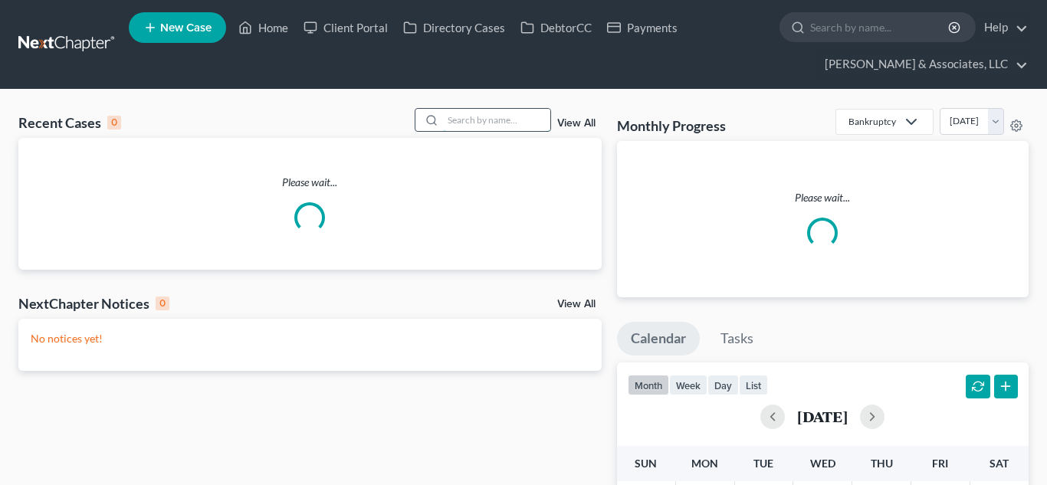
click at [462, 120] on input "search" at bounding box center [496, 120] width 107 height 22
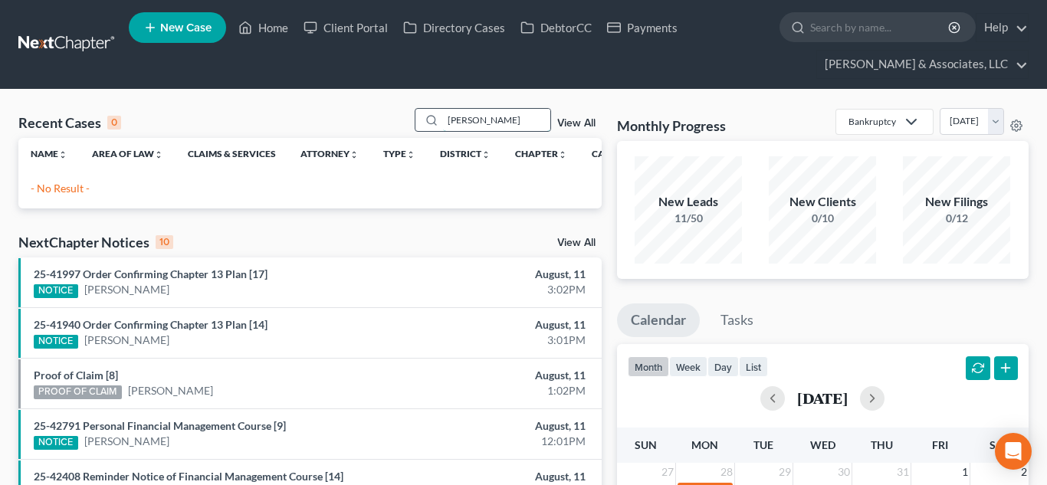
click at [501, 123] on input "[PERSON_NAME]" at bounding box center [496, 120] width 107 height 22
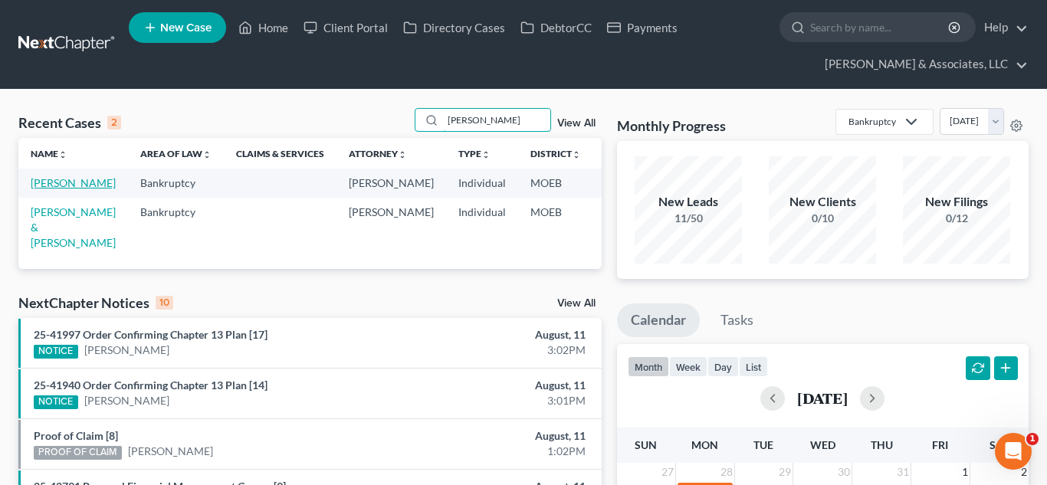
type input "[PERSON_NAME]"
click at [49, 189] on link "Grady, Alexis" at bounding box center [73, 182] width 85 height 13
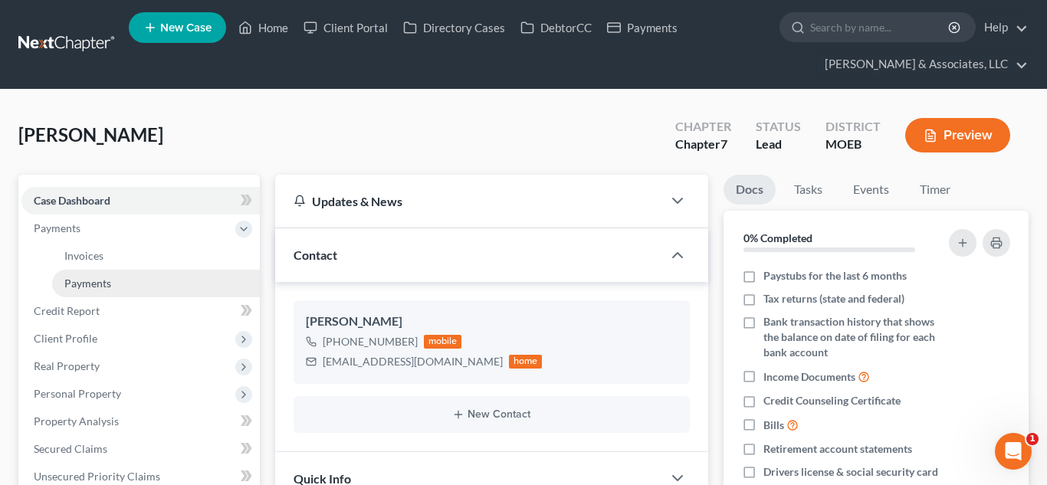
click at [90, 286] on span "Payments" at bounding box center [87, 283] width 47 height 13
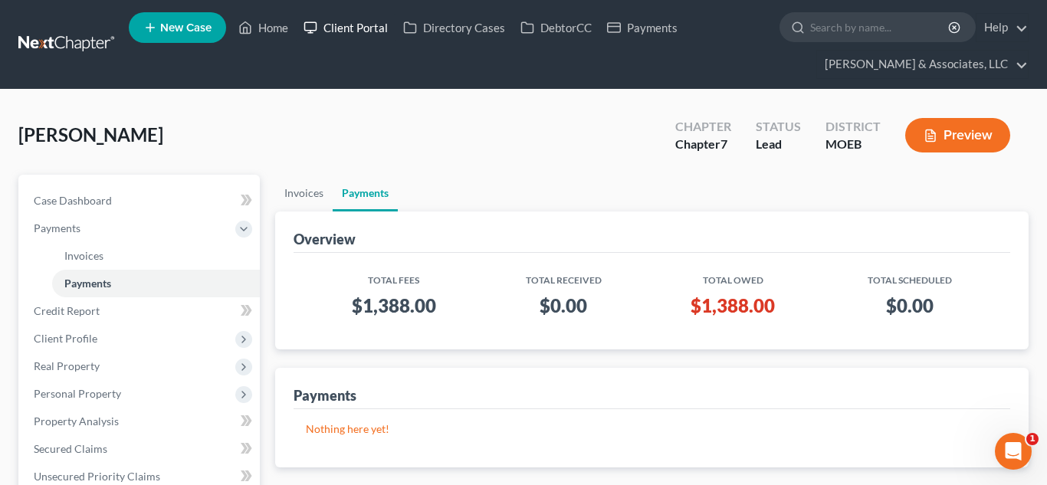
click at [345, 30] on link "Client Portal" at bounding box center [346, 28] width 100 height 28
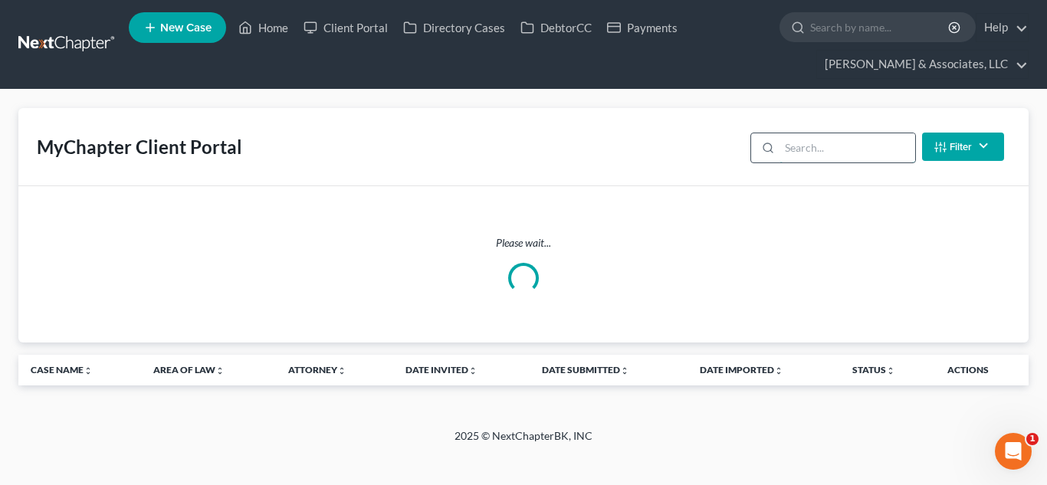
click at [846, 149] on input "search" at bounding box center [848, 147] width 136 height 29
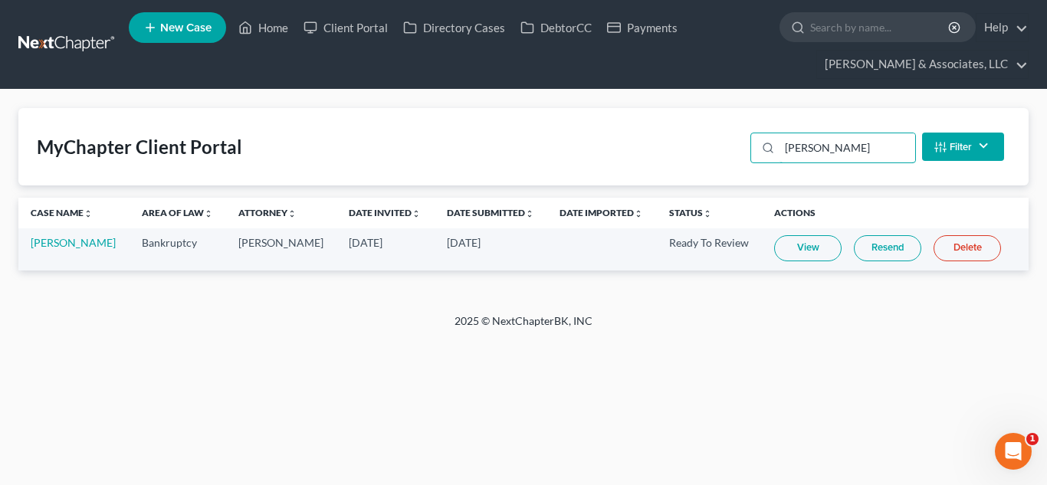
type input "grady"
click at [878, 247] on link "Resend" at bounding box center [887, 248] width 67 height 26
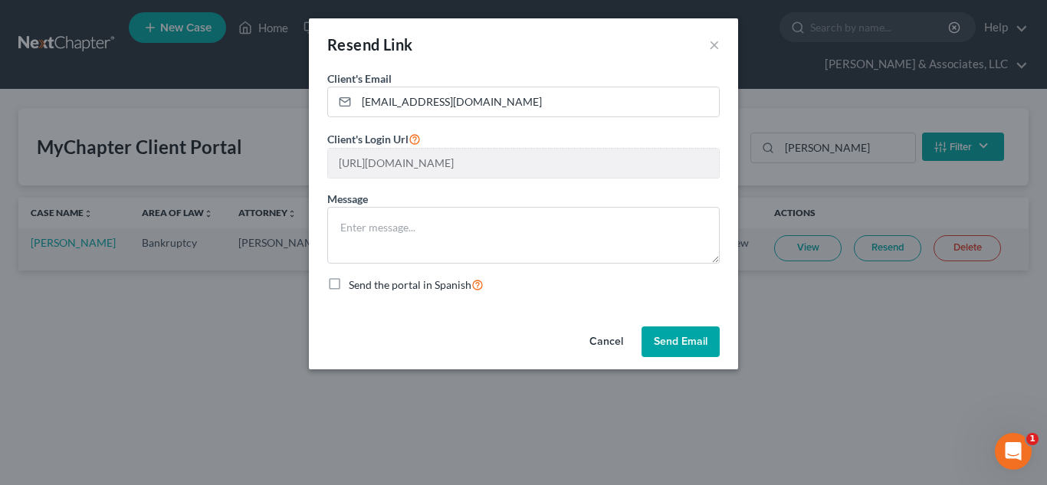
click at [699, 330] on button "Send Email" at bounding box center [681, 342] width 78 height 31
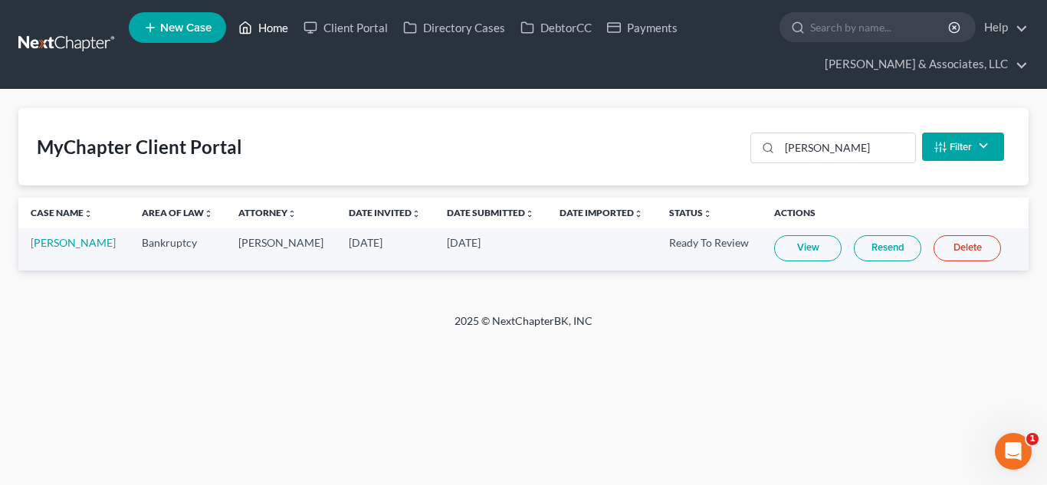
click at [266, 27] on link "Home" at bounding box center [263, 28] width 65 height 28
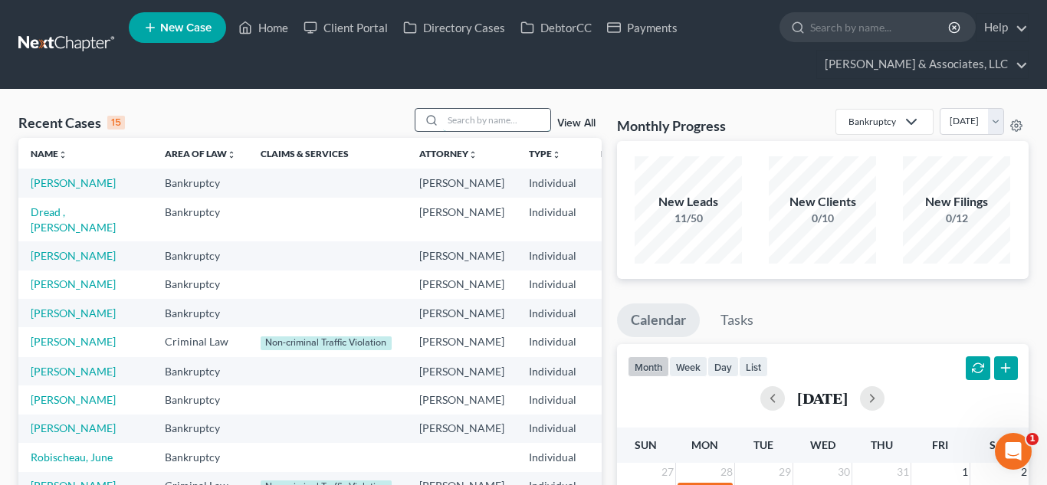
click at [505, 113] on input "search" at bounding box center [496, 120] width 107 height 22
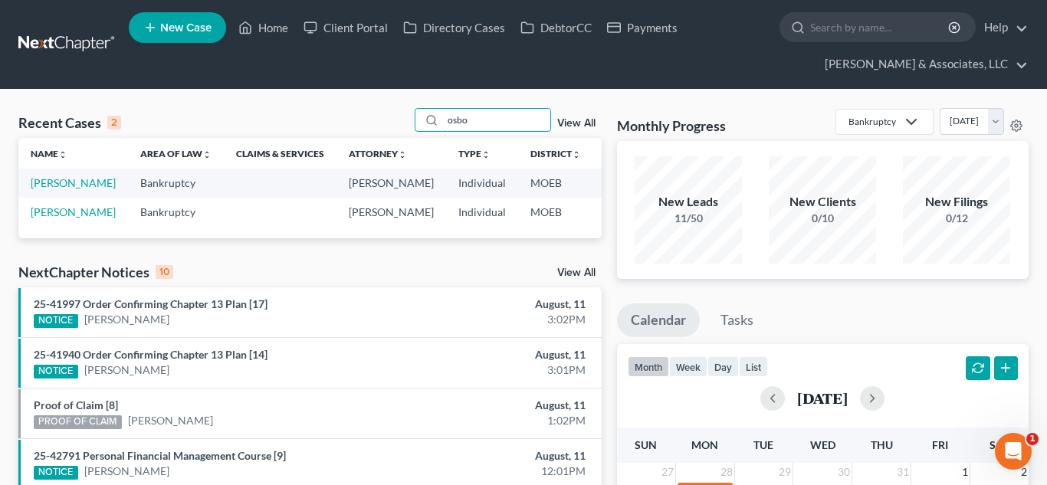
type input "osbo"
